Goal: Transaction & Acquisition: Download file/media

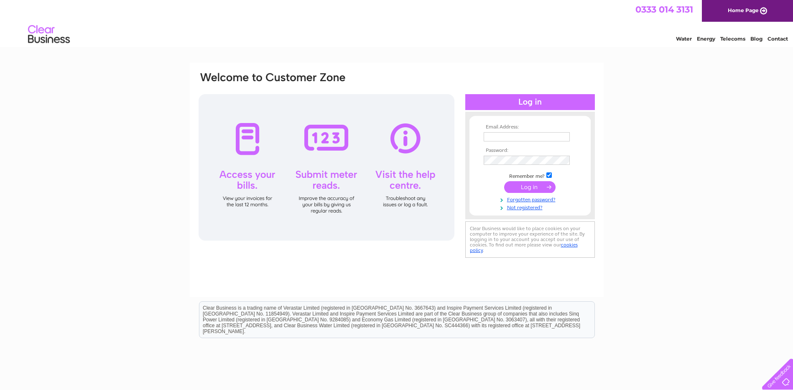
type input "dawn@farlowslake.co.uk"
click at [523, 187] on input "submit" at bounding box center [529, 187] width 51 height 12
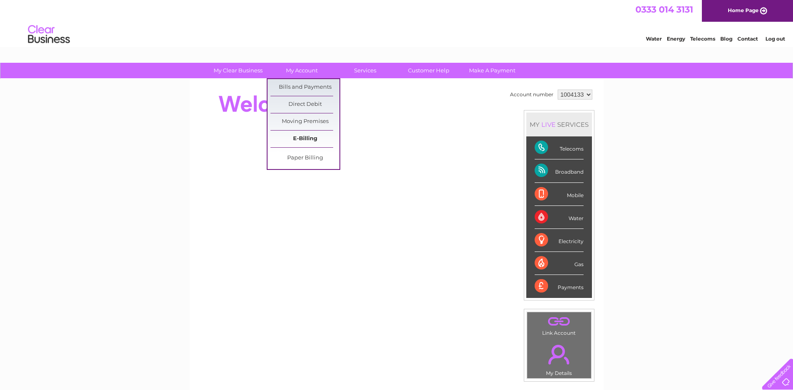
click at [301, 136] on link "E-Billing" at bounding box center [304, 138] width 69 height 17
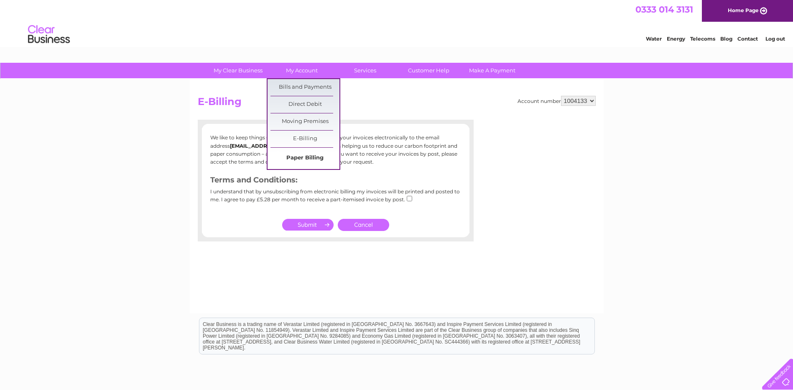
click at [297, 156] on link "Paper Billing" at bounding box center [304, 158] width 69 height 17
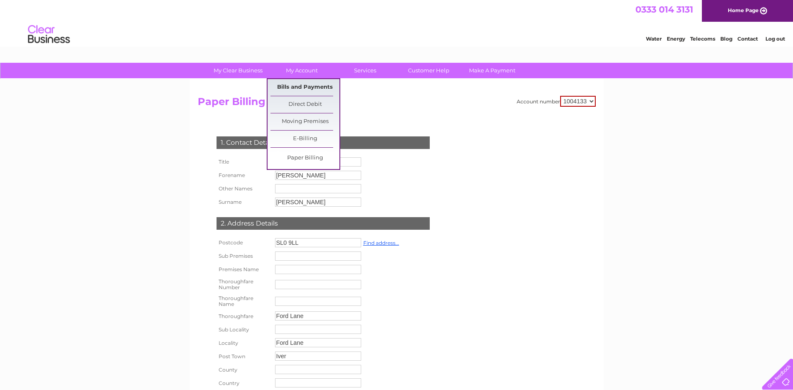
click at [300, 84] on link "Bills and Payments" at bounding box center [304, 87] width 69 height 17
click at [297, 85] on link "Bills and Payments" at bounding box center [304, 87] width 69 height 17
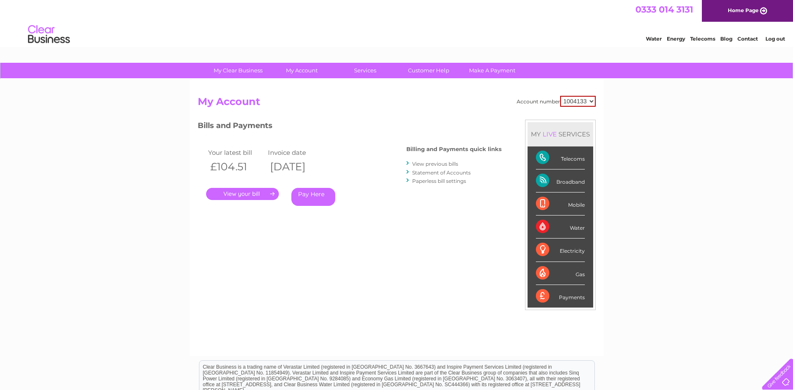
click at [238, 192] on link "." at bounding box center [242, 194] width 73 height 12
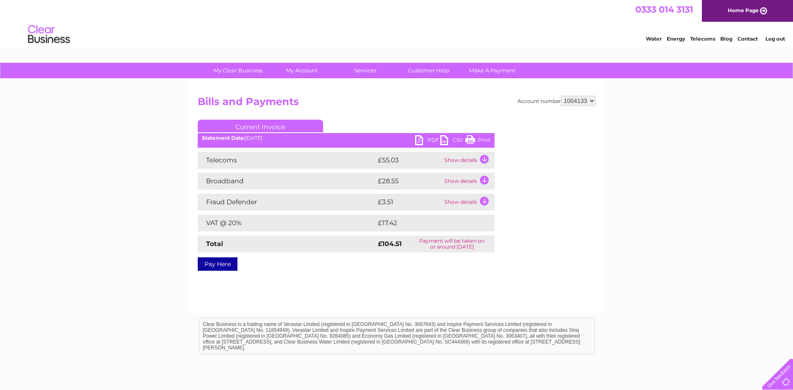
click at [432, 139] on link "PDF" at bounding box center [427, 141] width 25 height 12
click at [419, 140] on link "PDF" at bounding box center [427, 141] width 25 height 12
